Goal: Find specific page/section: Find specific page/section

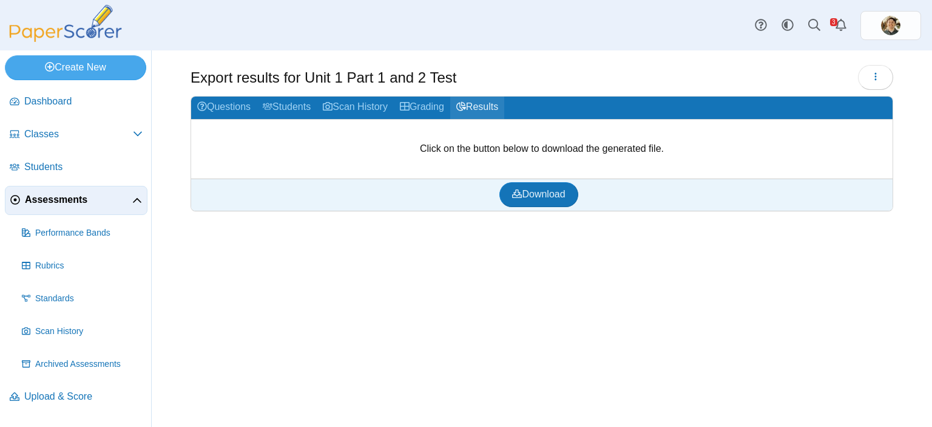
click at [466, 109] on use at bounding box center [461, 105] width 10 height 9
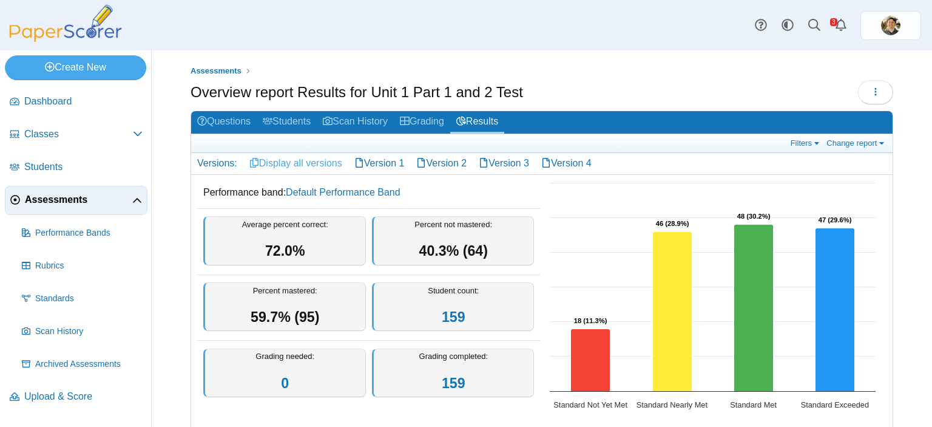
click at [291, 166] on link "Display all versions" at bounding box center [295, 163] width 105 height 21
click at [437, 163] on link "Version 2" at bounding box center [441, 163] width 63 height 21
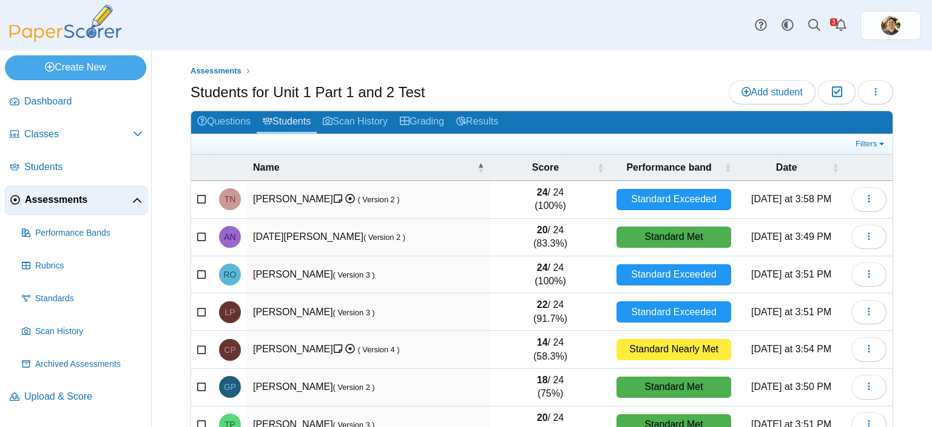
scroll to position [175, 0]
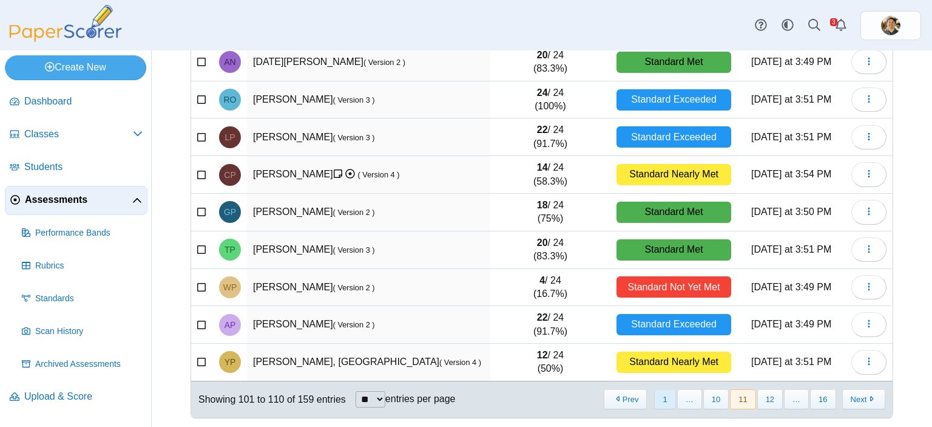
click at [664, 397] on button "1" at bounding box center [664, 399] width 21 height 20
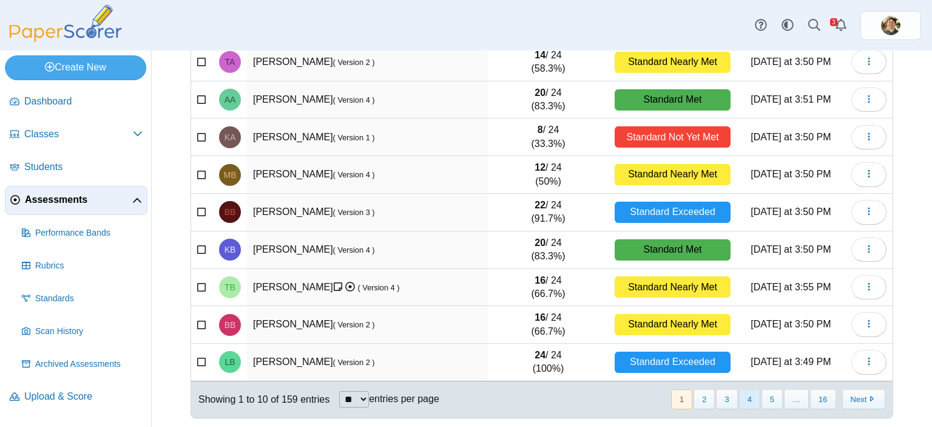
click at [743, 395] on button "4" at bounding box center [749, 399] width 21 height 20
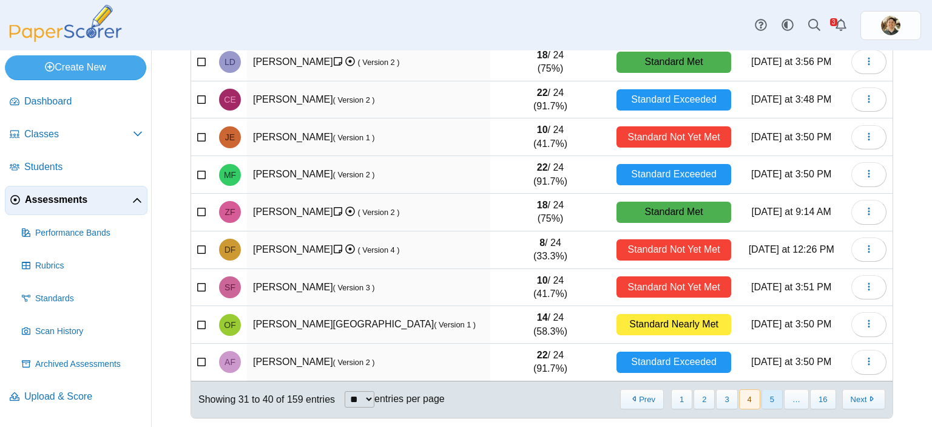
click at [764, 393] on button "5" at bounding box center [772, 399] width 21 height 20
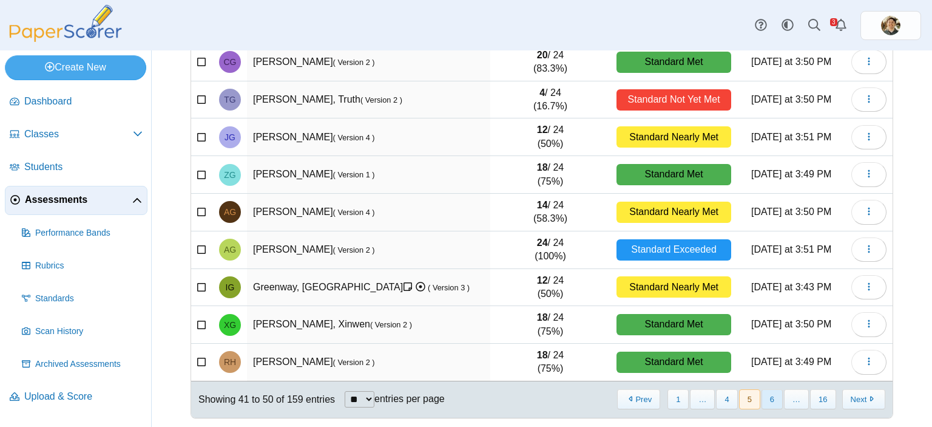
click at [774, 395] on button "6" at bounding box center [772, 399] width 21 height 20
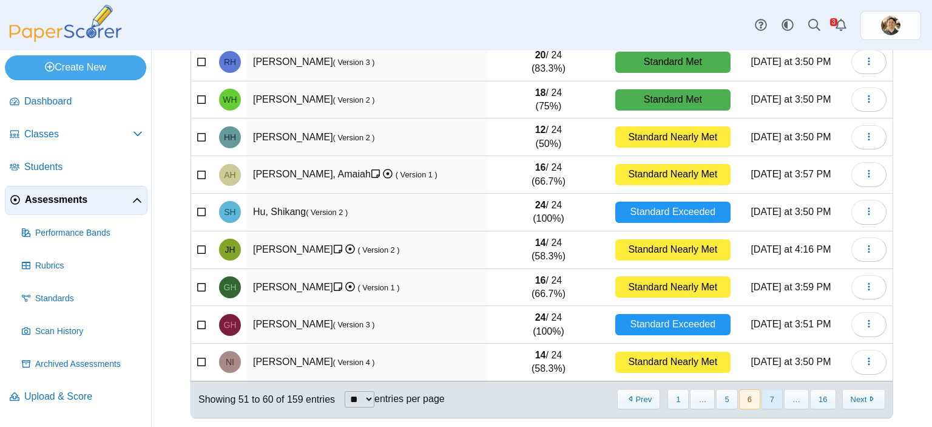
click at [763, 401] on button "7" at bounding box center [772, 399] width 21 height 20
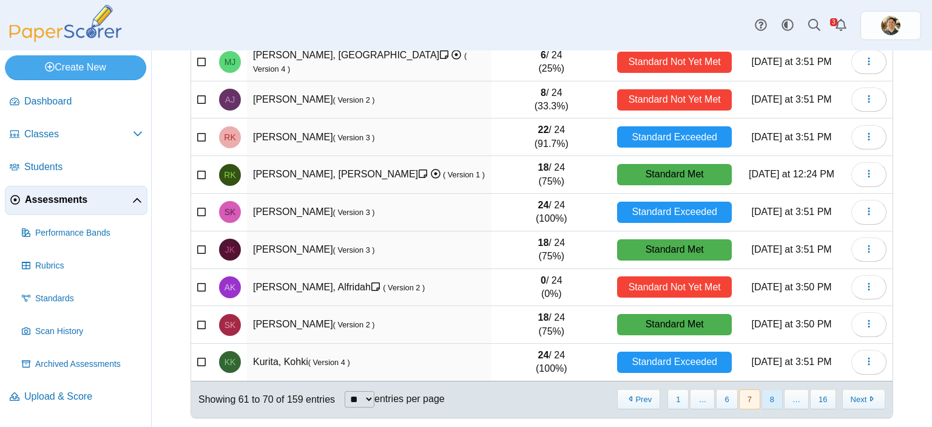
click at [762, 399] on button "8" at bounding box center [772, 399] width 21 height 20
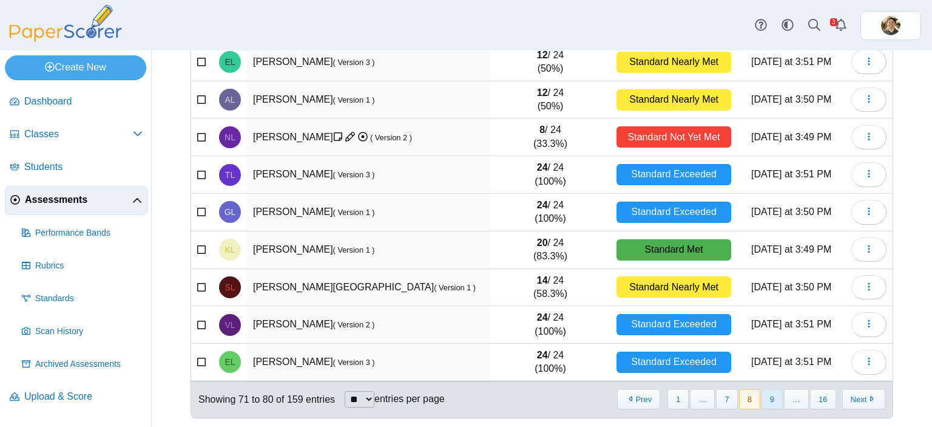
click at [762, 396] on button "9" at bounding box center [772, 399] width 21 height 20
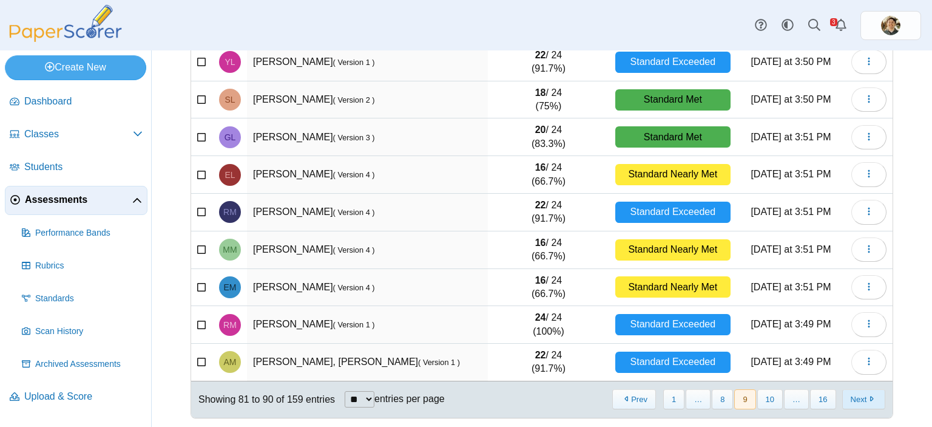
click at [853, 397] on button "Next" at bounding box center [863, 399] width 43 height 20
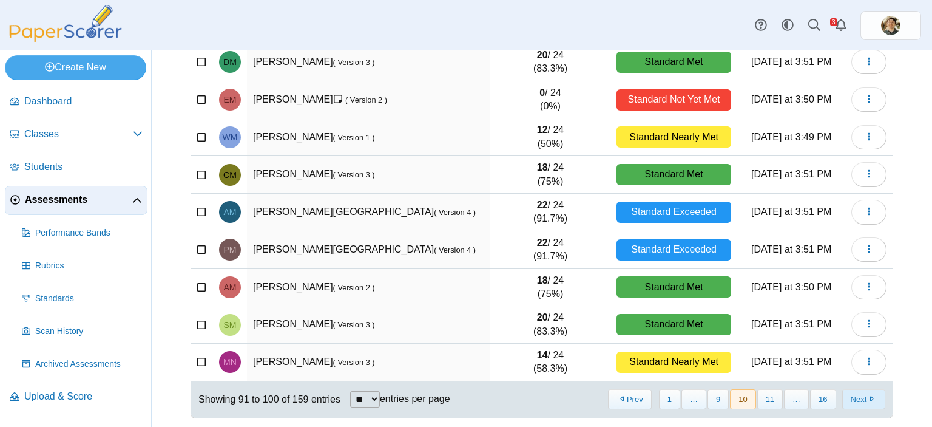
click at [852, 395] on button "Next" at bounding box center [863, 399] width 43 height 20
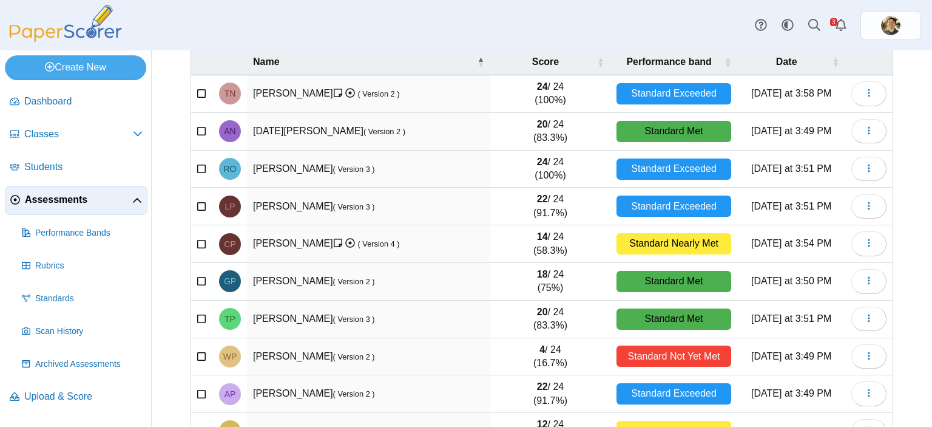
scroll to position [53, 0]
